Goal: Information Seeking & Learning: Check status

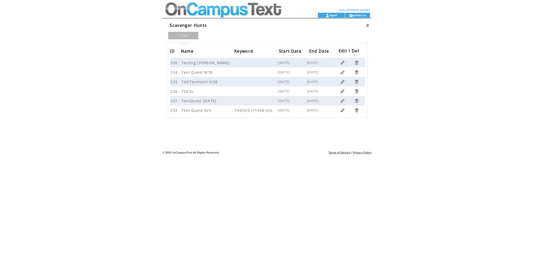
click at [342, 109] on link at bounding box center [342, 110] width 5 height 5
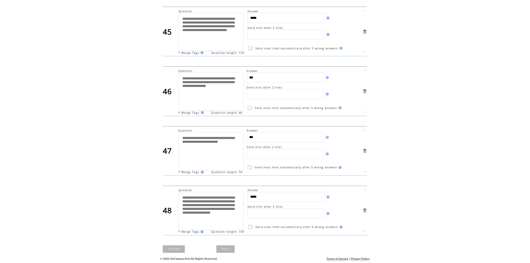
scroll to position [2676, 0]
click at [228, 251] on link "Next" at bounding box center [225, 250] width 18 height 8
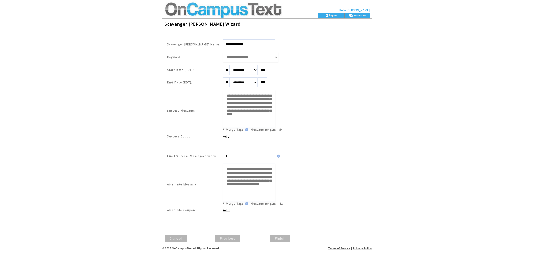
click at [189, 18] on td at bounding box center [267, 18] width 209 height 1
click at [189, 12] on td at bounding box center [232, 6] width 138 height 13
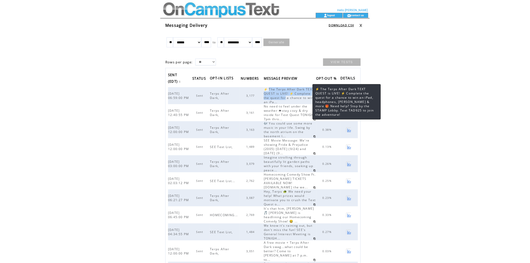
drag, startPoint x: 274, startPoint y: 85, endPoint x: 308, endPoint y: 94, distance: 34.5
click at [308, 94] on span "⚡ The Terps After Dark TEXT QUEST is LIVE! ⚡ Complete the quest for a chance to…" at bounding box center [289, 95] width 51 height 17
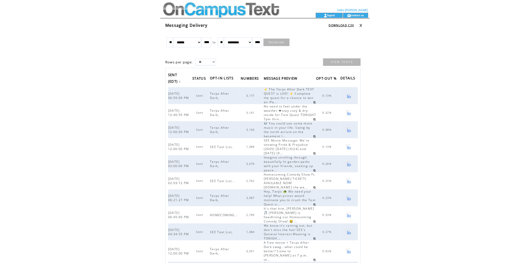
click at [351, 90] on td at bounding box center [349, 95] width 17 height 17
click at [350, 93] on link at bounding box center [348, 95] width 5 height 5
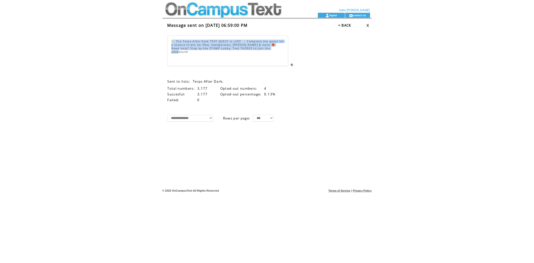
drag, startPoint x: 277, startPoint y: 48, endPoint x: 169, endPoint y: 41, distance: 108.2
click at [169, 41] on div "⚡ The Terps After Dark TEXT QUEST is LIVE! ⚡ Complete the quest for a chance to…" at bounding box center [228, 51] width 121 height 31
copy span "⚡ The Terps After Dark TEXT QUEST is LIVE! ⚡ Complete the quest for a chance to…"
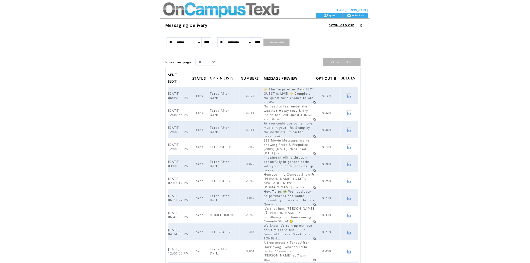
click at [349, 110] on link at bounding box center [348, 112] width 5 height 5
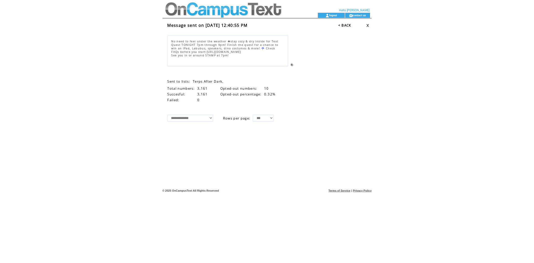
drag, startPoint x: 171, startPoint y: 40, endPoint x: 230, endPoint y: 54, distance: 60.5
click at [230, 54] on div "No need to feel under the weather 🌧stay cozy & dry inside for Text Quest TONIGH…" at bounding box center [228, 51] width 121 height 31
copy span "No need to feel under the weather 🌧stay cozy & dry inside for Text Quest TONIGH…"
